Goal: Check status: Check status

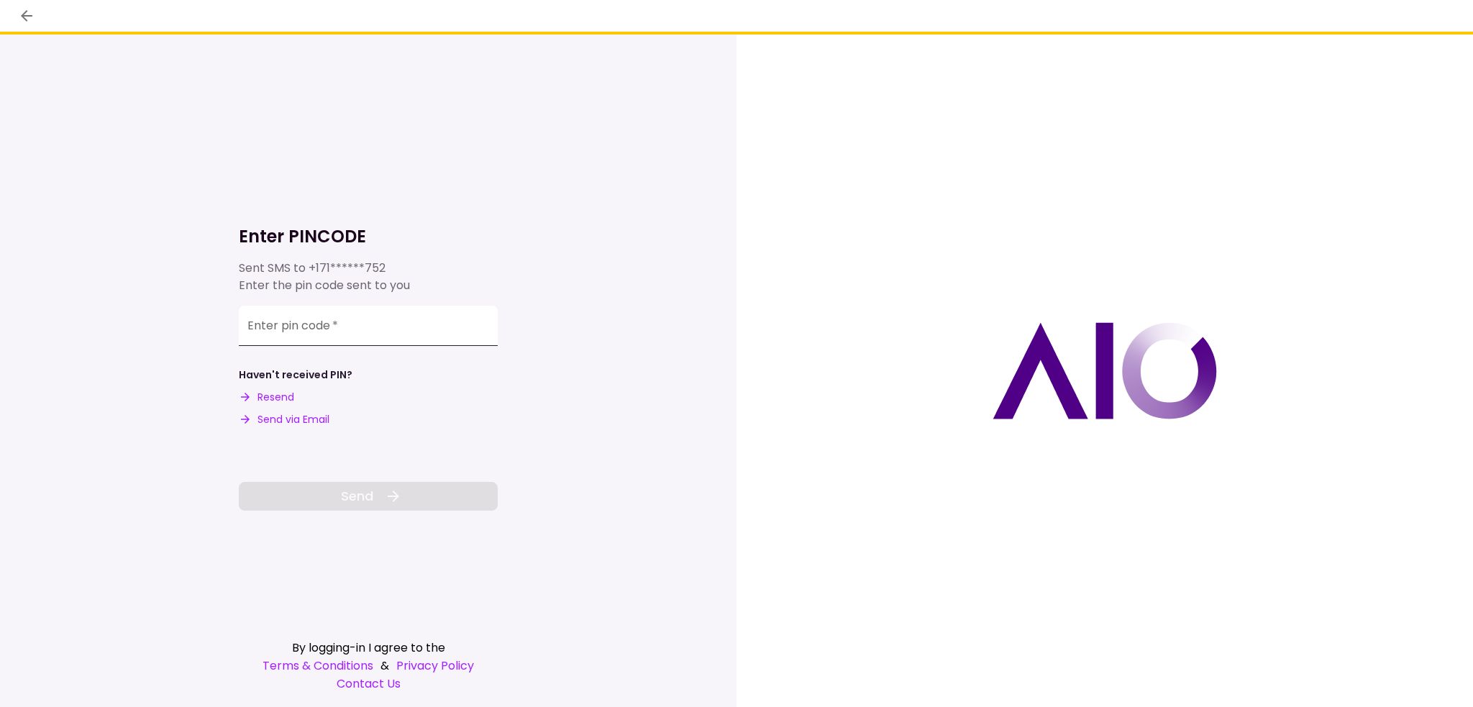
click at [488, 321] on input "Enter pin code   *" at bounding box center [368, 326] width 259 height 40
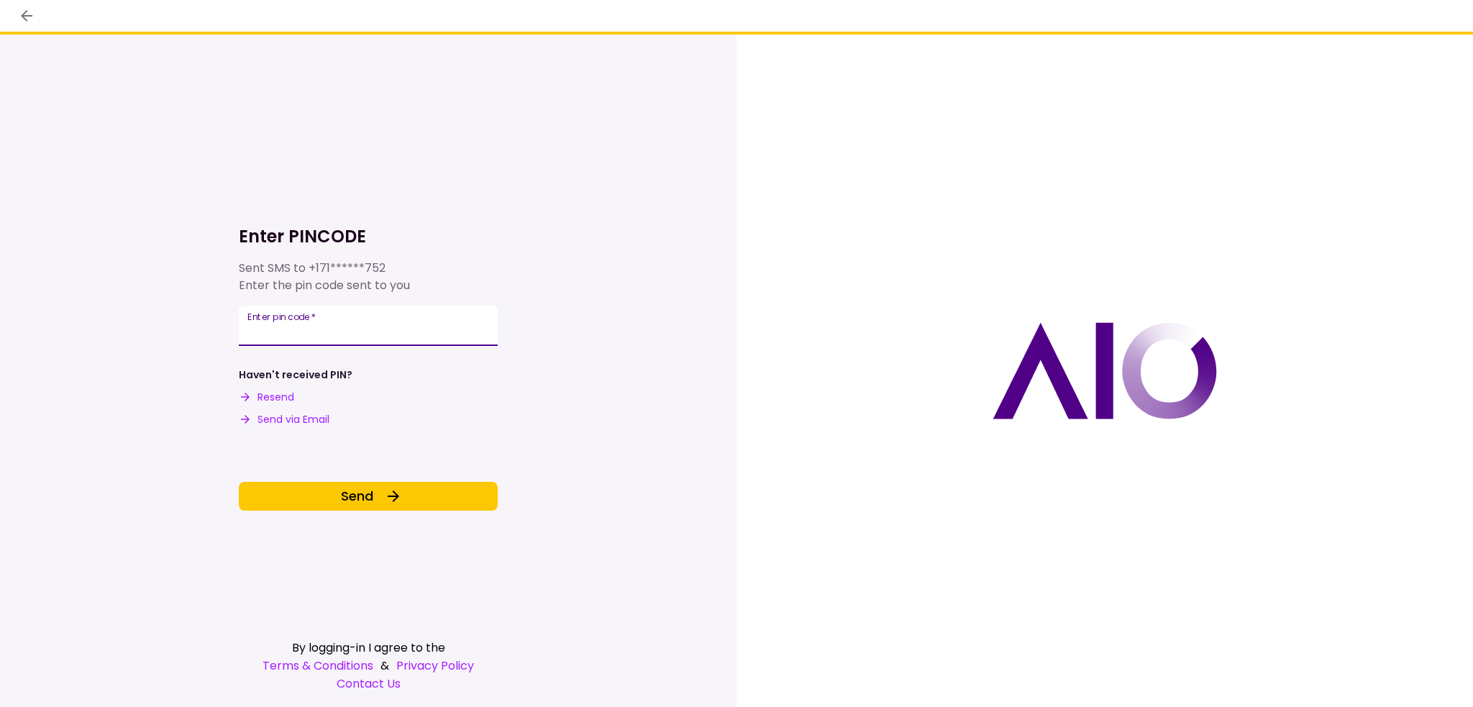
type input "******"
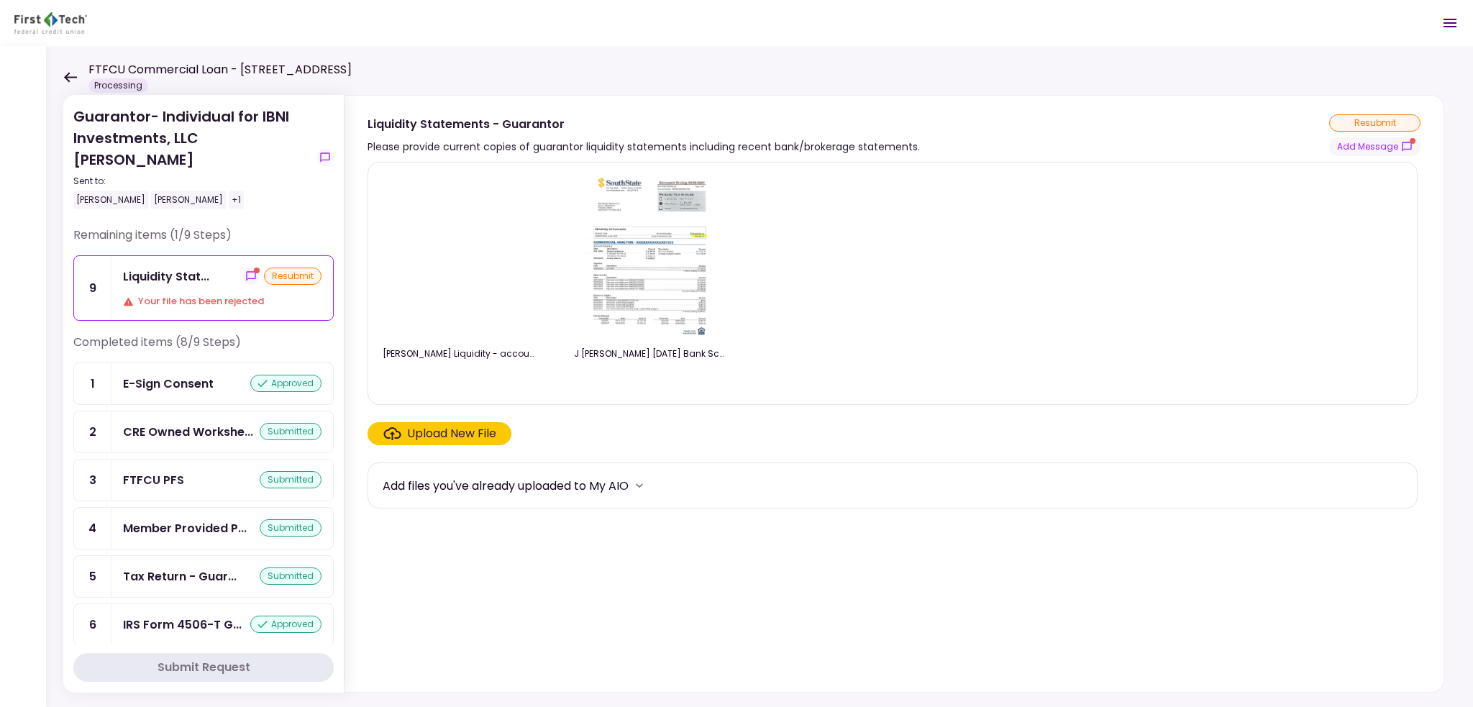
click at [70, 74] on icon at bounding box center [70, 77] width 14 height 11
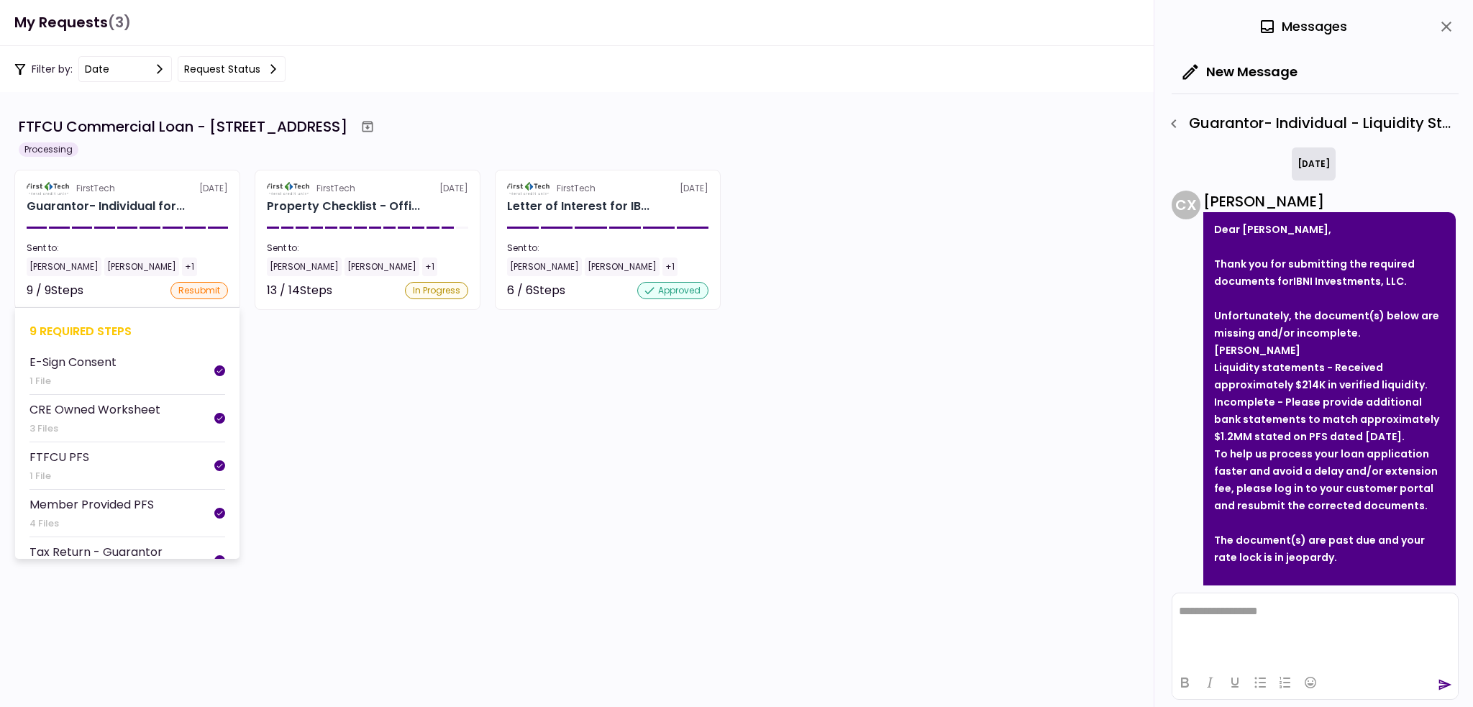
scroll to position [765, 0]
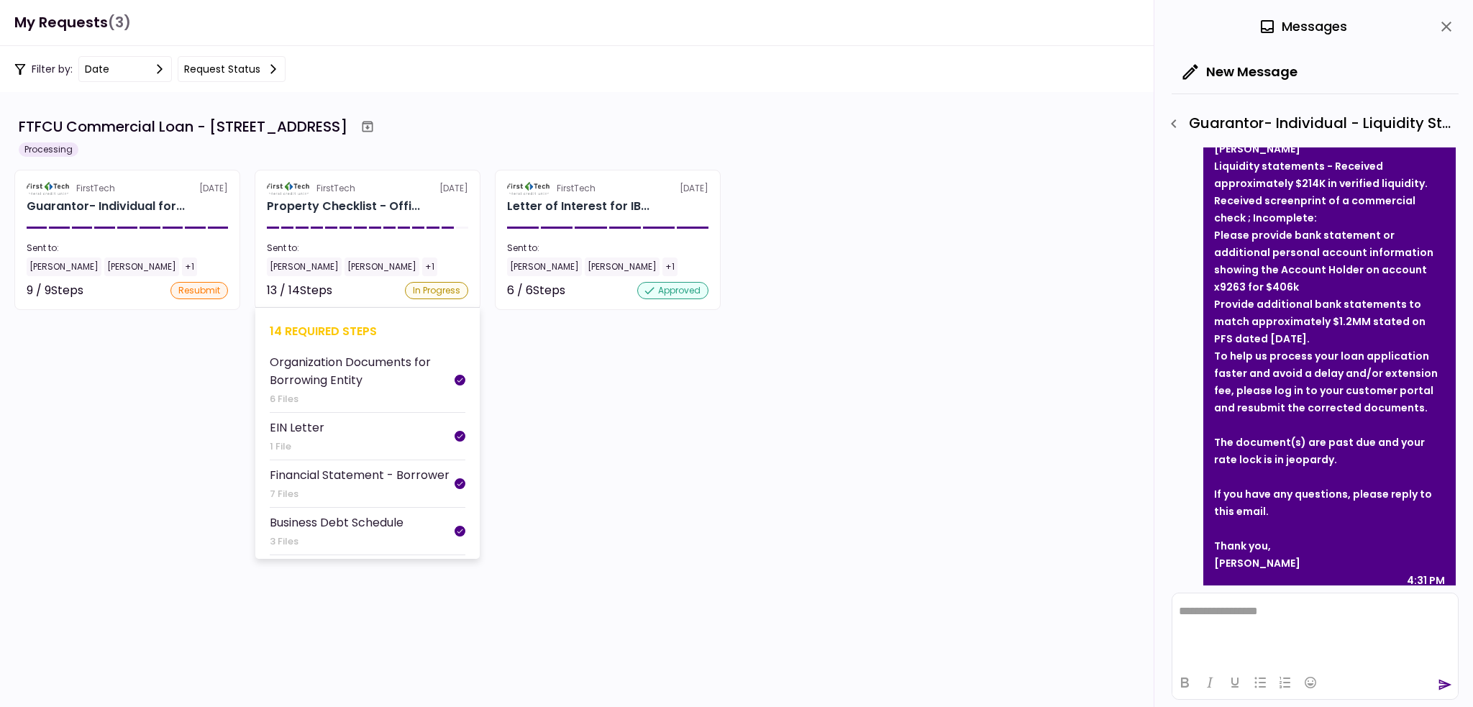
click at [321, 232] on section "FirstTech [DATE] Property Checklist - Offi... Sent to: [PERSON_NAME] [PERSON_NA…" at bounding box center [368, 240] width 226 height 140
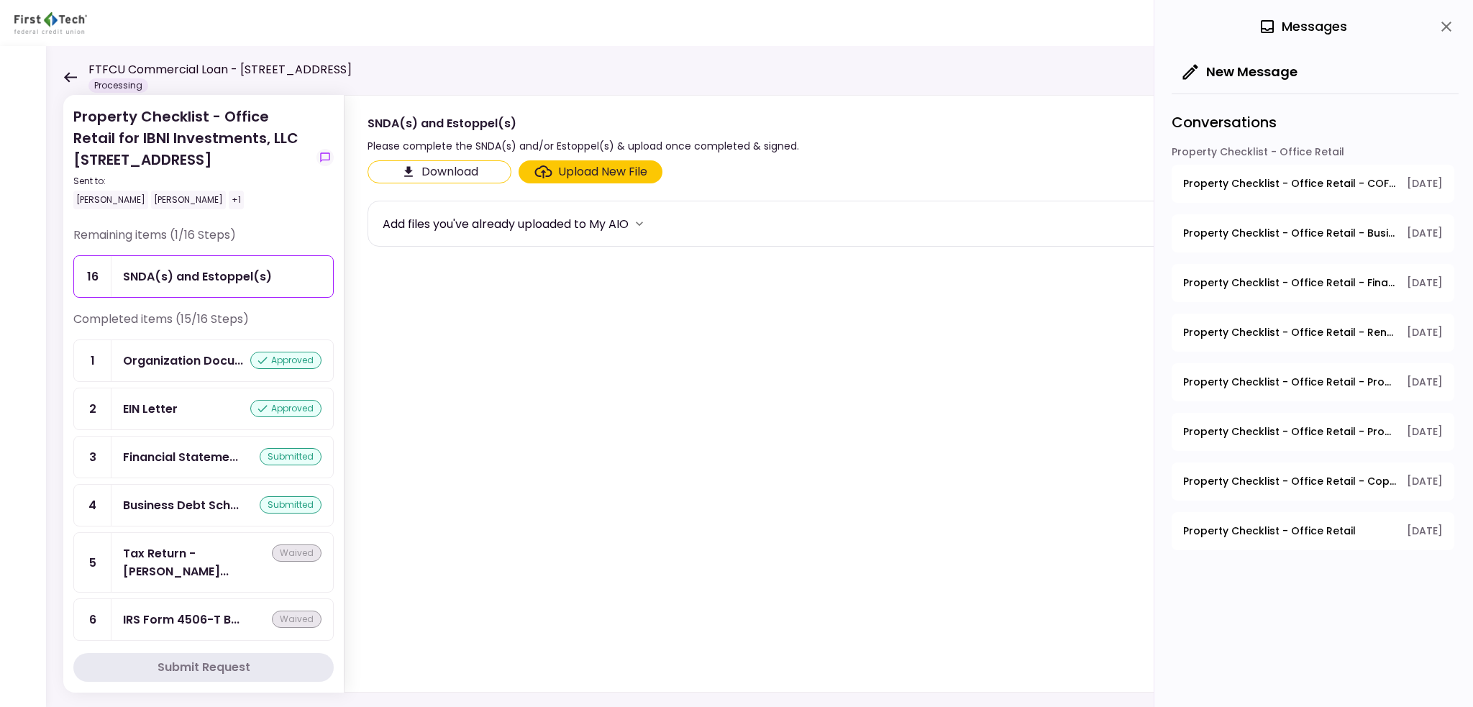
click at [65, 77] on icon at bounding box center [70, 77] width 13 height 10
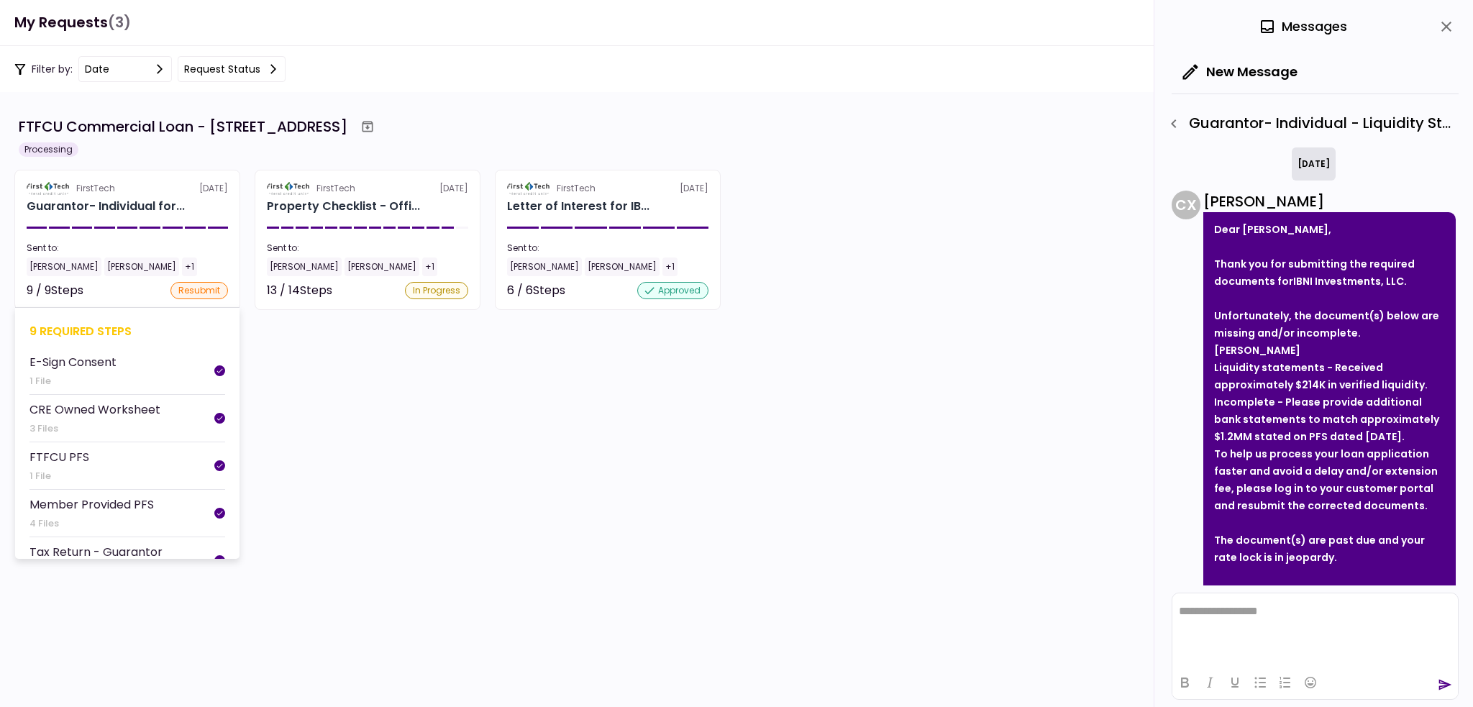
scroll to position [765, 0]
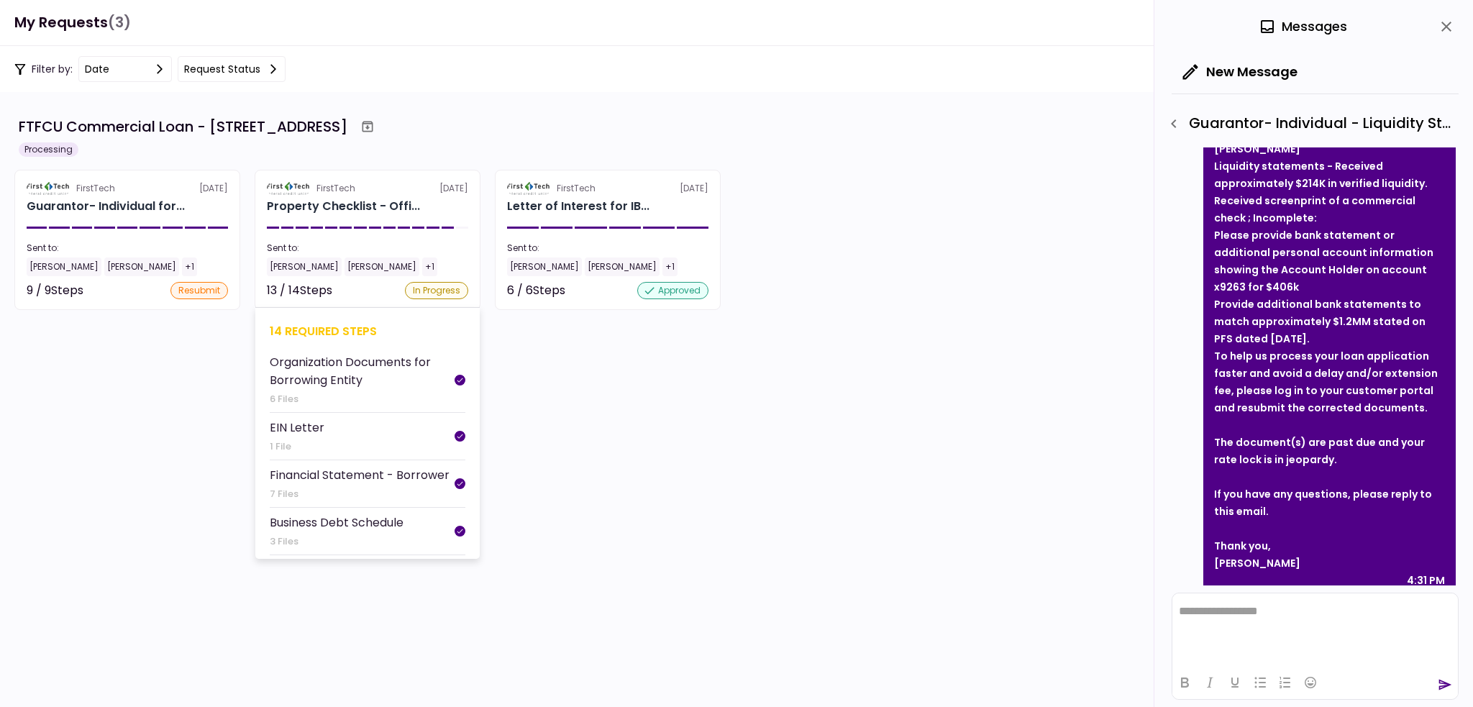
click at [318, 247] on div "Sent to:" at bounding box center [367, 248] width 201 height 13
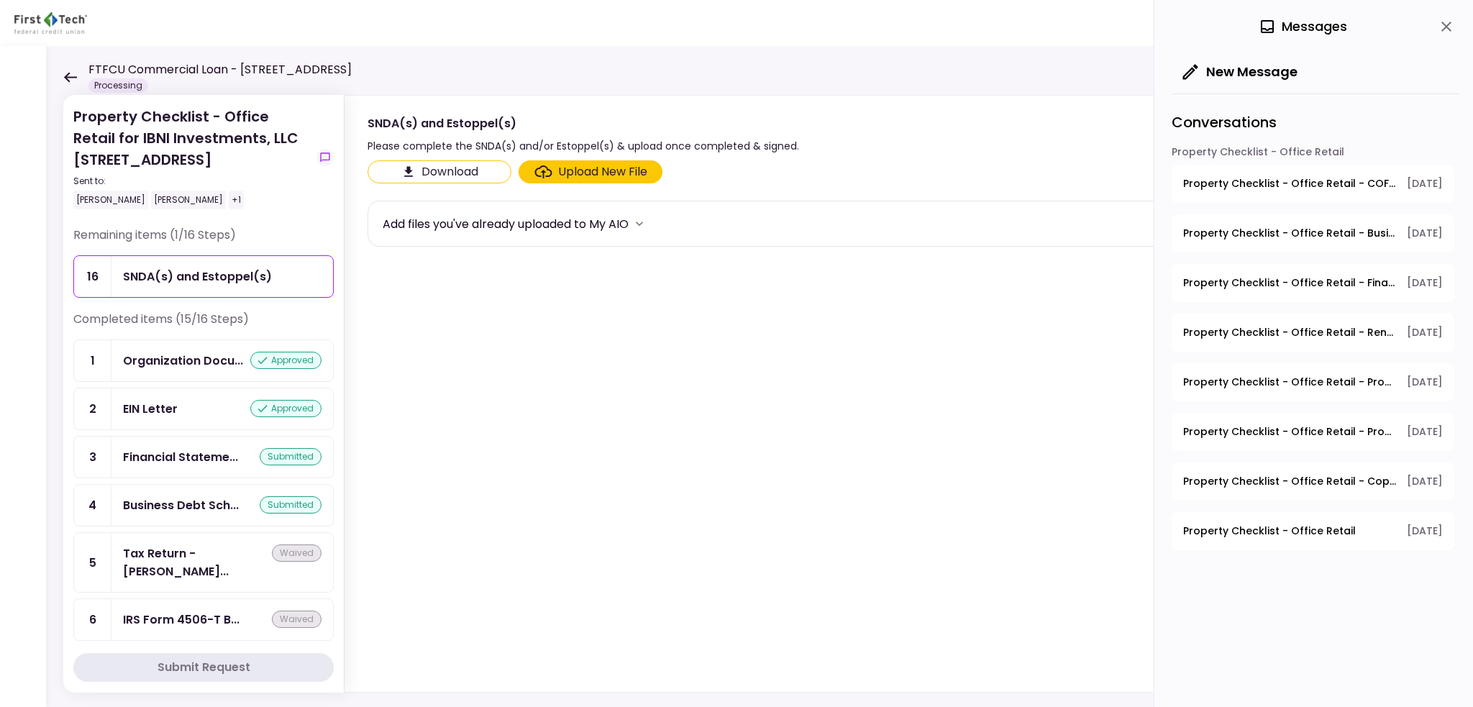
click at [68, 73] on icon at bounding box center [70, 77] width 13 height 10
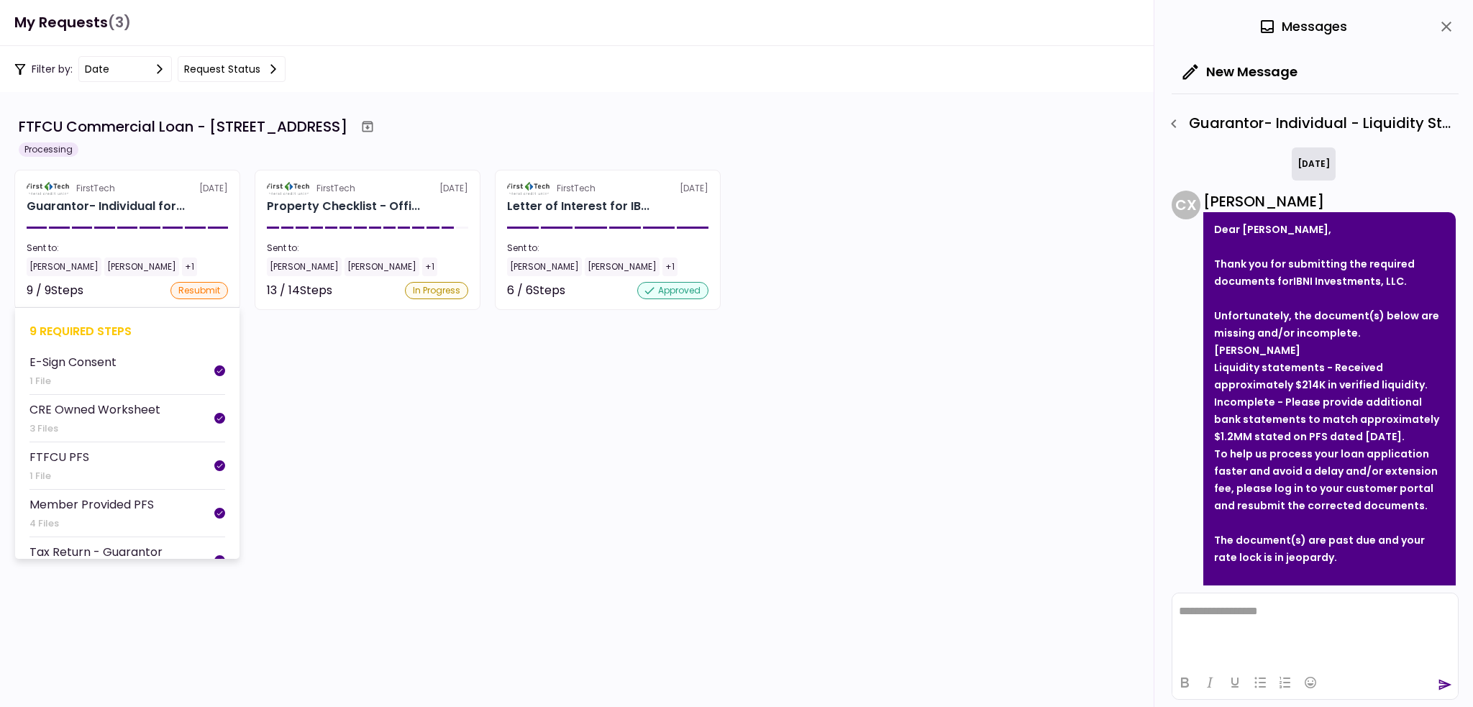
scroll to position [765, 0]
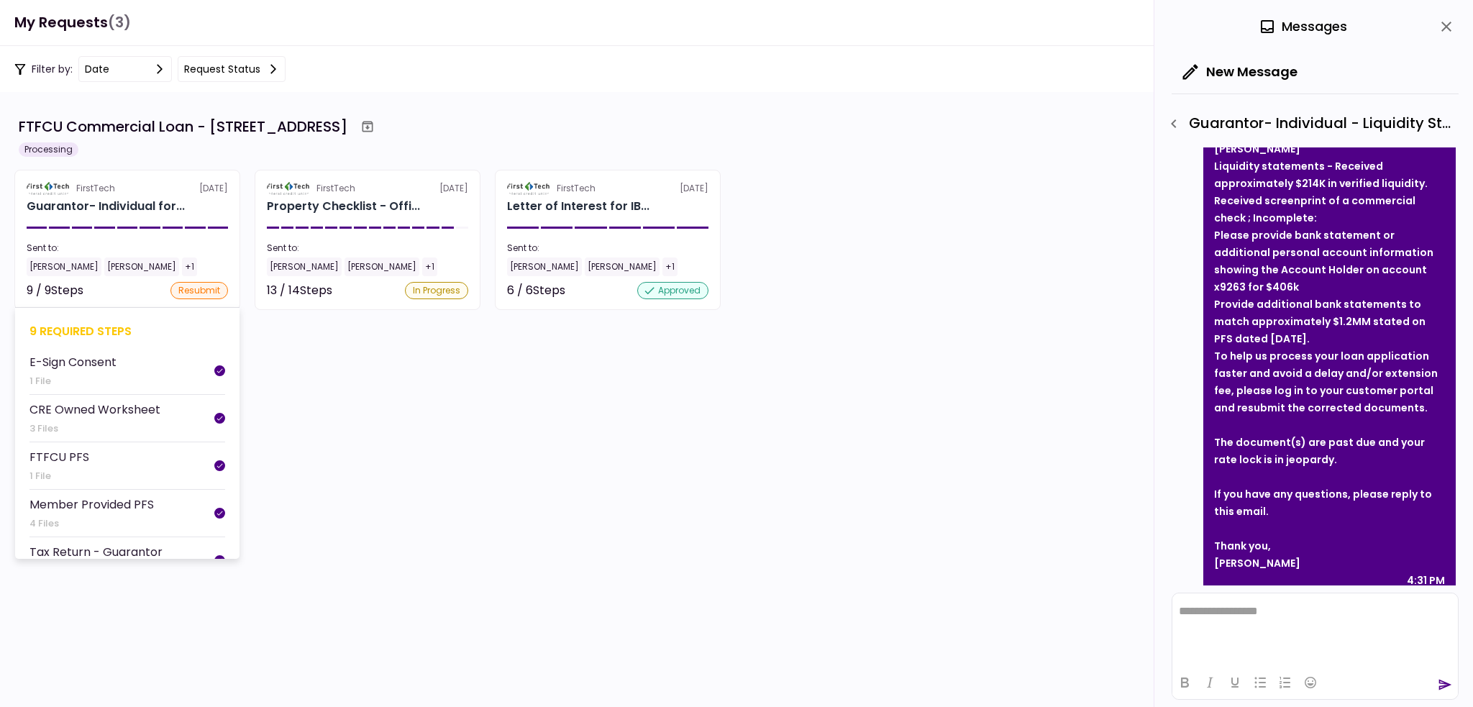
click at [117, 190] on div "FirstTech [DATE]" at bounding box center [127, 188] width 201 height 13
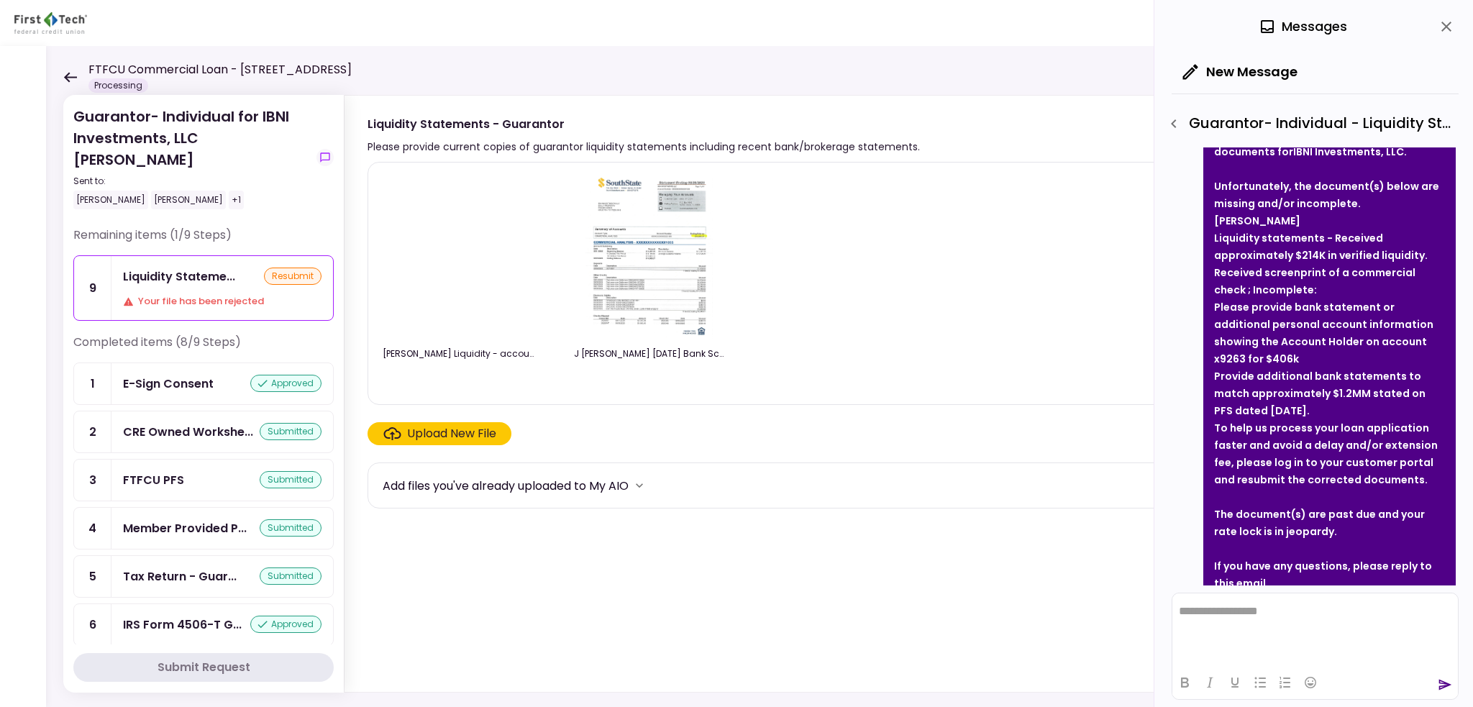
scroll to position [621, 0]
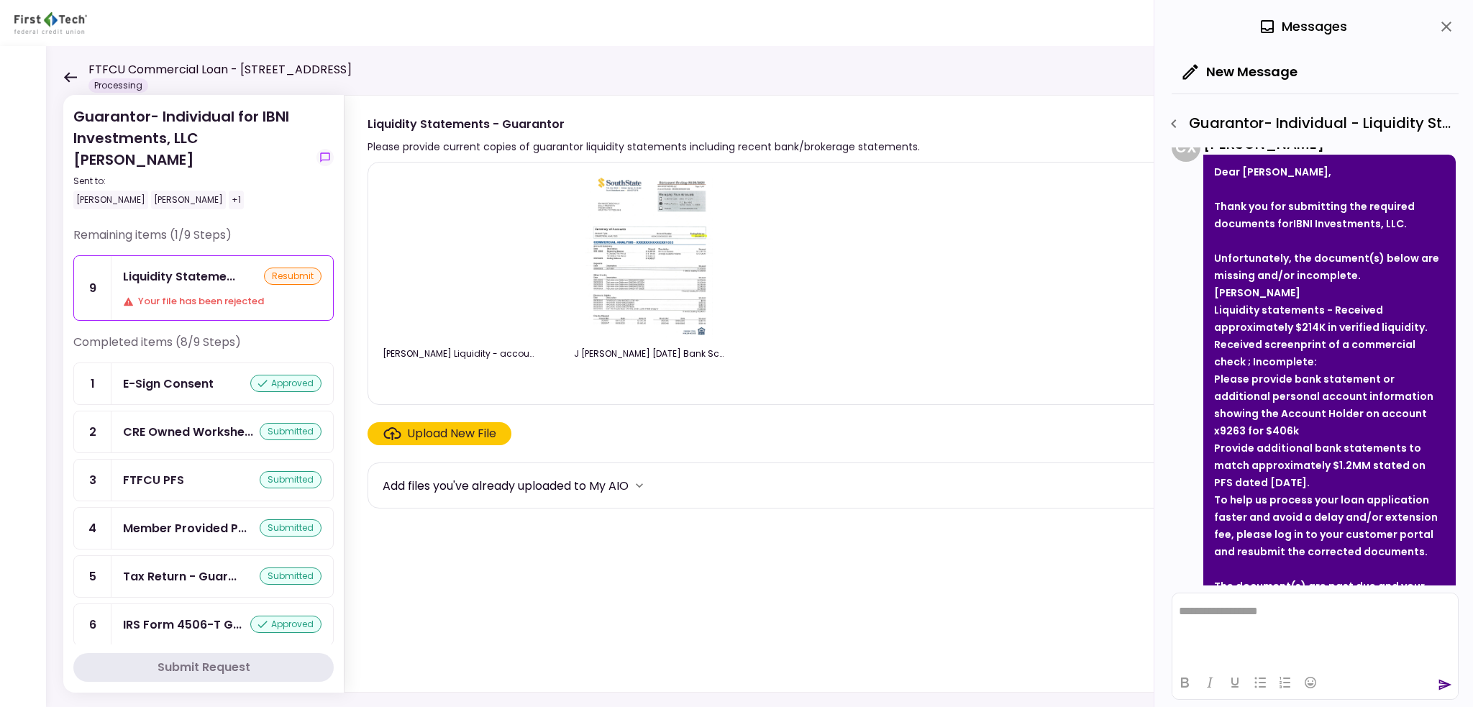
click at [1309, 460] on li "Provide additional bank statements to match approximately $1.2MM stated on PFS …" at bounding box center [1329, 465] width 231 height 52
drag, startPoint x: 1303, startPoint y: 458, endPoint x: 1200, endPoint y: 255, distance: 228.0
click at [1200, 255] on div "C X [PERSON_NAME] Dear [PERSON_NAME], Thank you for submitting the required doc…" at bounding box center [1314, 436] width 284 height 607
copy div "Unfortunately, the document(s) below are missing and/or incomplete. [PERSON_NAM…"
